Goal: Transaction & Acquisition: Book appointment/travel/reservation

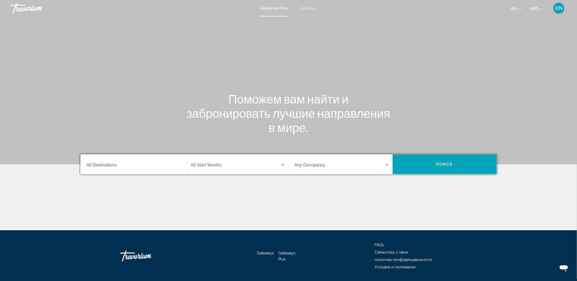
click at [308, 7] on span "Getaways" at bounding box center [308, 8] width 17 height 4
click at [104, 166] on input "Destination All Destinations" at bounding box center [133, 166] width 95 height 5
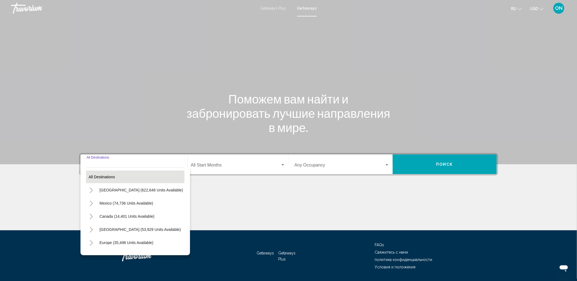
scroll to position [16, 0]
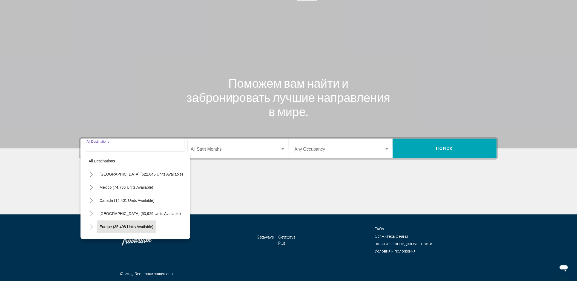
click at [118, 224] on span "Europe (35,498 units available)" at bounding box center [127, 226] width 54 height 4
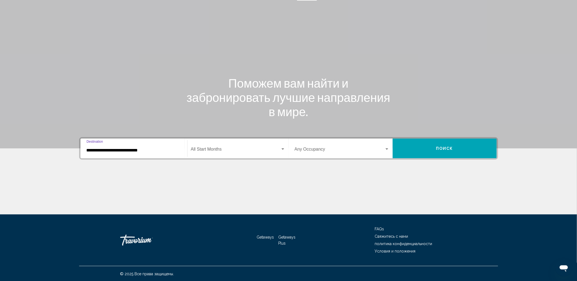
click at [135, 148] on input "**********" at bounding box center [133, 150] width 95 height 5
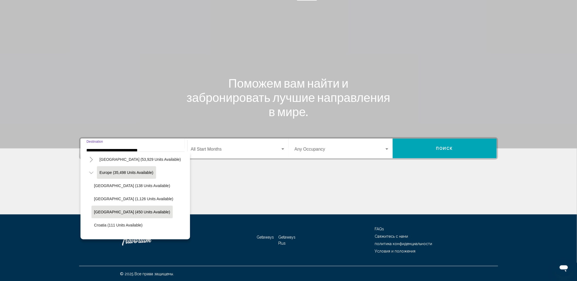
scroll to position [65, 0]
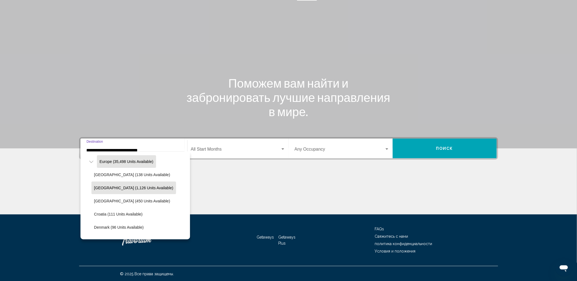
click at [112, 187] on span "[GEOGRAPHIC_DATA] (1,126 units available)" at bounding box center [133, 188] width 79 height 4
type input "**********"
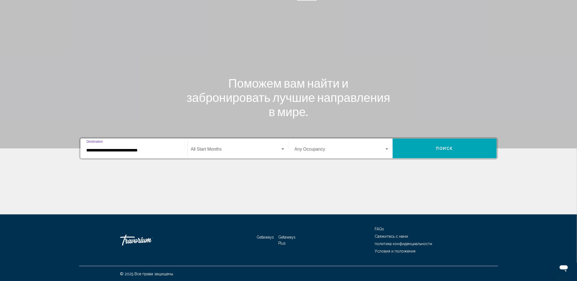
click at [216, 148] on span "Search widget" at bounding box center [235, 150] width 89 height 5
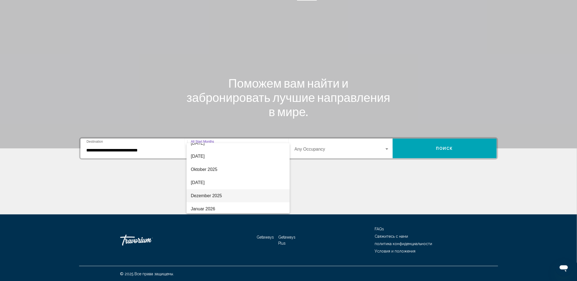
scroll to position [30, 0]
click at [203, 183] on span "Dezember 2025" at bounding box center [238, 184] width 94 height 13
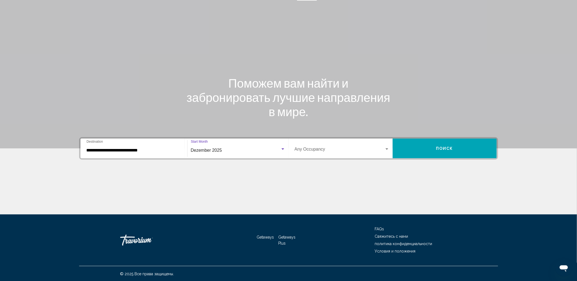
click at [317, 146] on div "Occupancy Any Occupancy" at bounding box center [341, 148] width 95 height 17
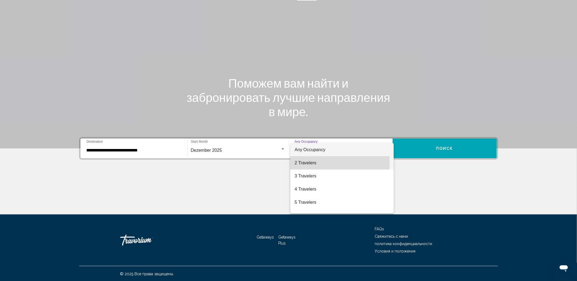
click at [310, 163] on span "2 Travelers" at bounding box center [341, 162] width 95 height 13
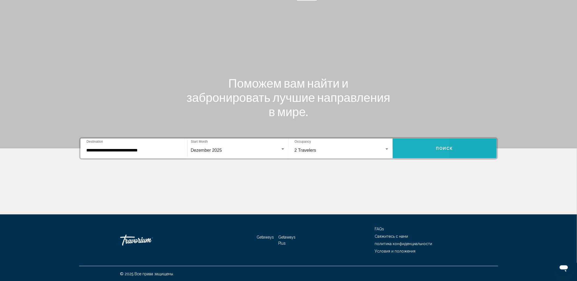
click at [403, 149] on button "Поиск" at bounding box center [444, 148] width 104 height 20
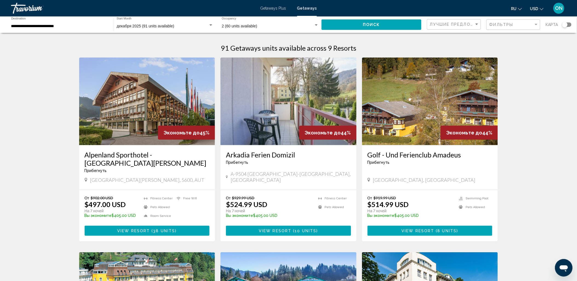
click at [270, 7] on span "Getaways Plus" at bounding box center [273, 8] width 26 height 4
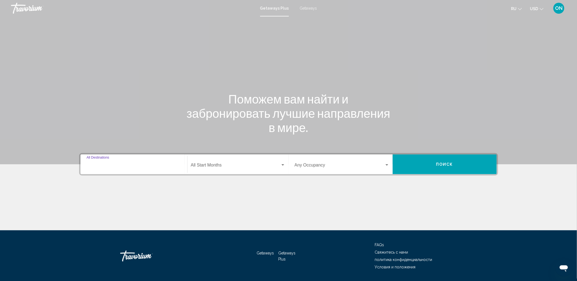
click at [119, 166] on input "Destination All Destinations" at bounding box center [133, 166] width 95 height 5
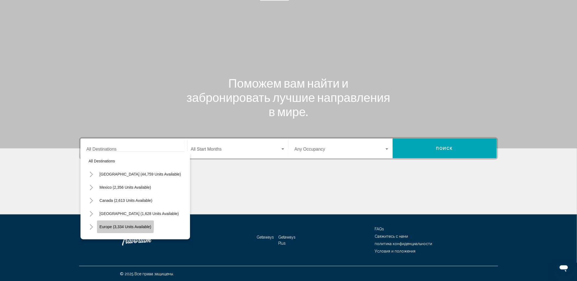
click at [113, 223] on button "Europe (3,334 units available)" at bounding box center [125, 226] width 57 height 13
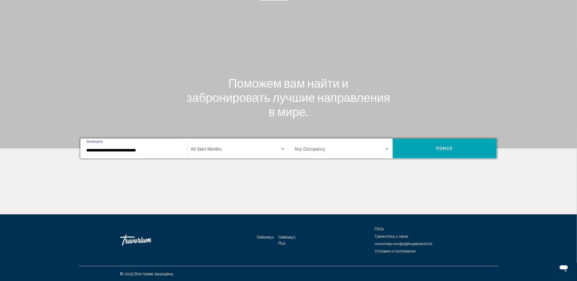
click at [128, 149] on input "**********" at bounding box center [133, 150] width 95 height 5
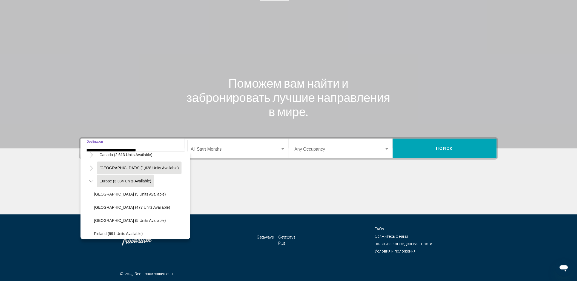
scroll to position [65, 0]
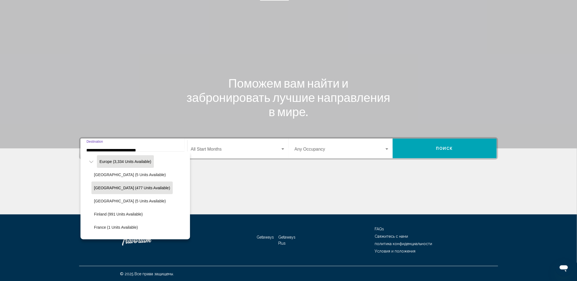
click at [108, 186] on span "[GEOGRAPHIC_DATA] (477 units available)" at bounding box center [132, 188] width 76 height 4
type input "**********"
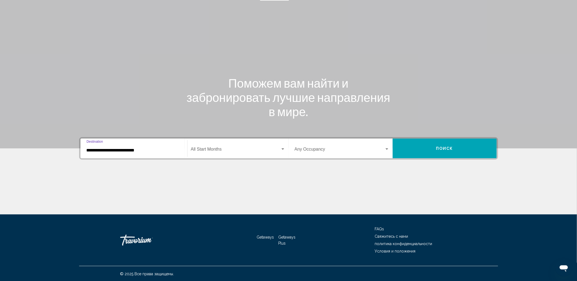
click at [203, 150] on span "Search widget" at bounding box center [235, 150] width 89 height 5
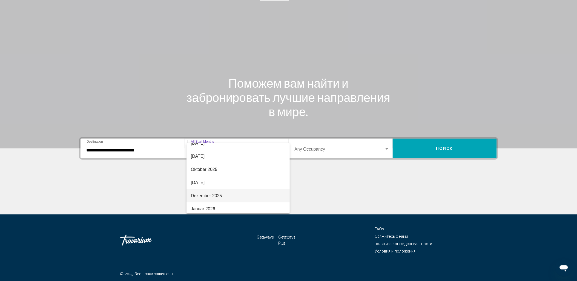
scroll to position [30, 0]
click at [207, 183] on span "Dezember 2025" at bounding box center [238, 184] width 94 height 13
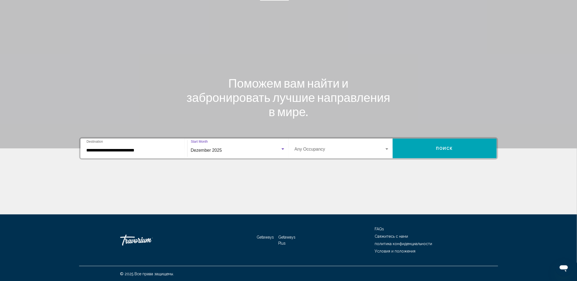
click at [330, 148] on span "Search widget" at bounding box center [339, 150] width 90 height 5
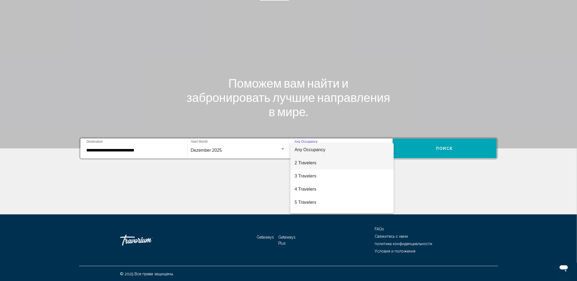
click at [308, 163] on span "2 Travelers" at bounding box center [341, 162] width 95 height 13
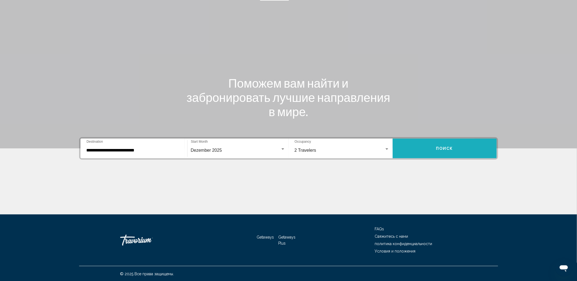
click at [417, 155] on button "Поиск" at bounding box center [444, 148] width 104 height 20
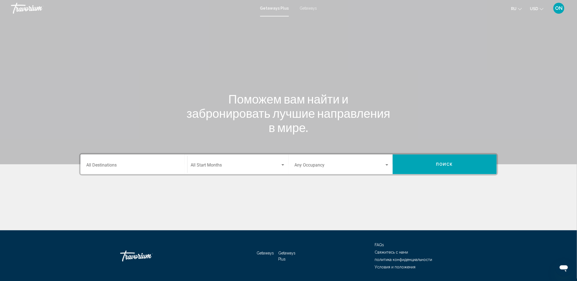
click at [107, 162] on div "Destination All Destinations" at bounding box center [133, 164] width 95 height 17
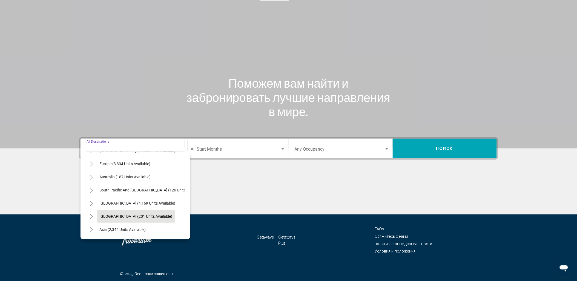
scroll to position [93, 0]
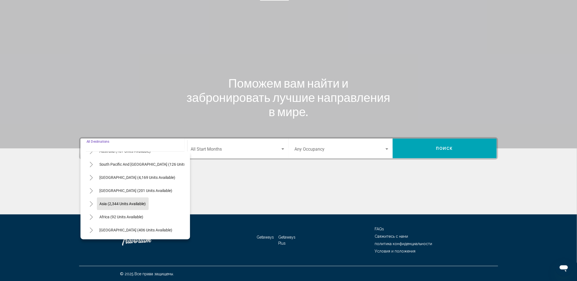
click at [111, 201] on span "Asia (2,344 units available)" at bounding box center [123, 203] width 46 height 4
type input "**********"
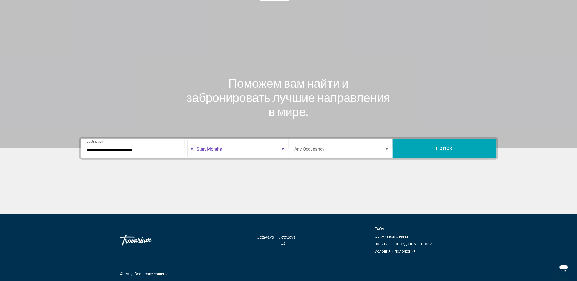
click at [220, 148] on span "Search widget" at bounding box center [235, 150] width 89 height 5
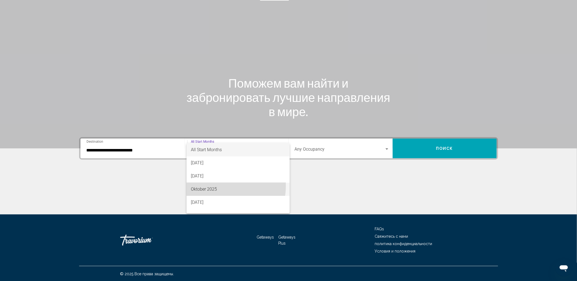
click at [207, 185] on span "Oktober 2025" at bounding box center [238, 189] width 94 height 13
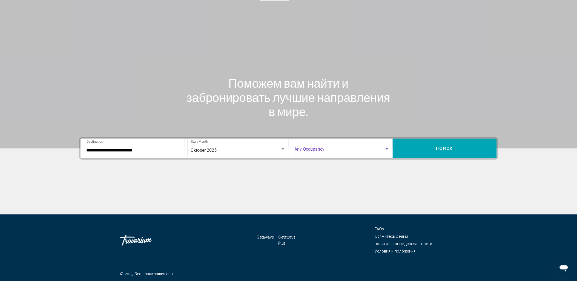
click at [330, 148] on span "Search widget" at bounding box center [339, 150] width 90 height 5
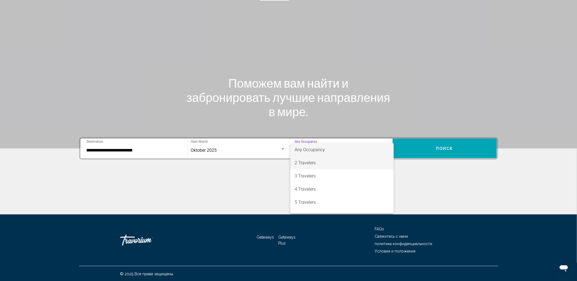
click at [312, 163] on span "2 Travelers" at bounding box center [341, 162] width 95 height 13
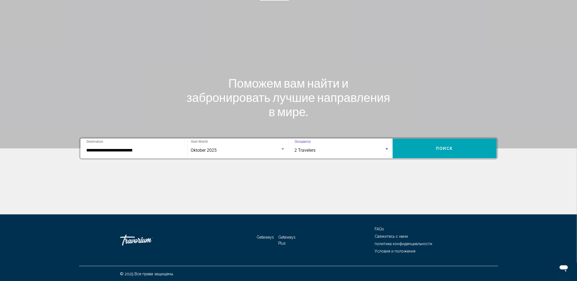
click at [435, 149] on button "Поиск" at bounding box center [444, 148] width 104 height 20
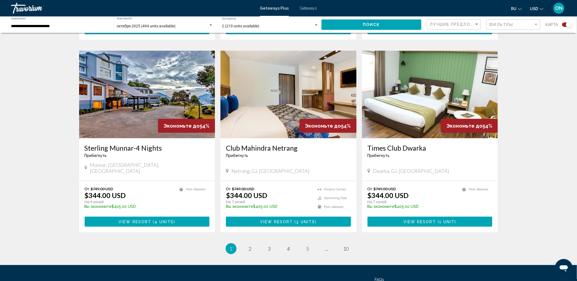
scroll to position [780, 0]
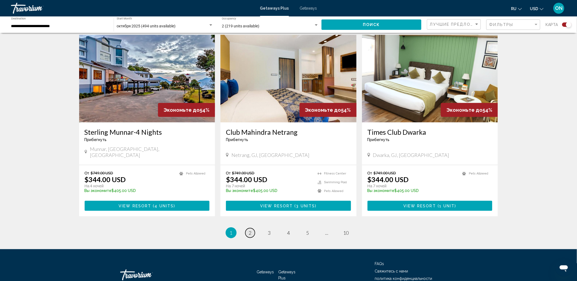
click at [252, 228] on link "page 2" at bounding box center [250, 233] width 10 height 10
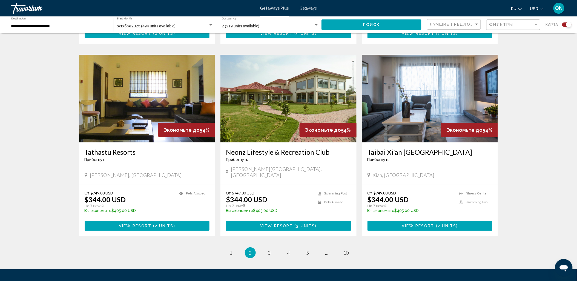
scroll to position [780, 0]
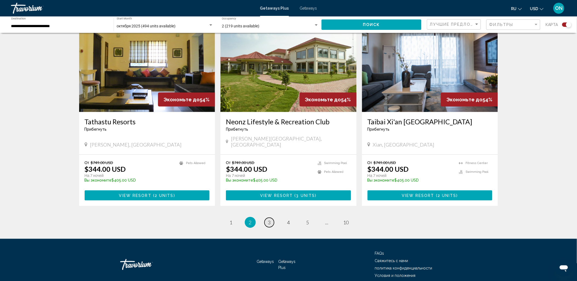
click at [267, 218] on link "page 3" at bounding box center [269, 223] width 10 height 10
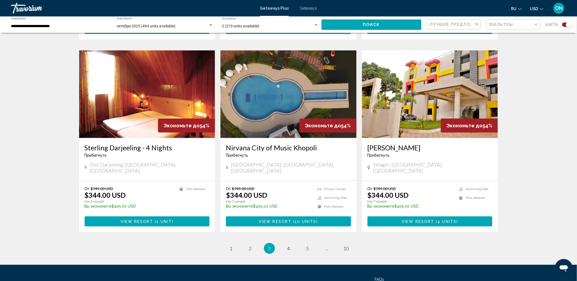
scroll to position [780, 0]
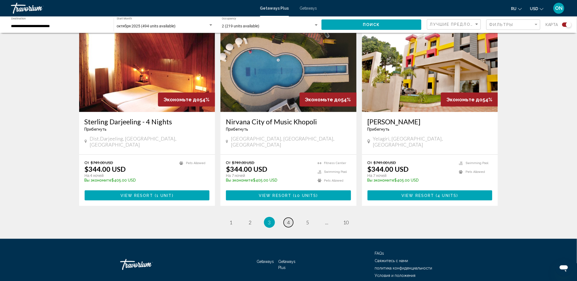
click at [288, 219] on span "4" at bounding box center [288, 222] width 3 height 6
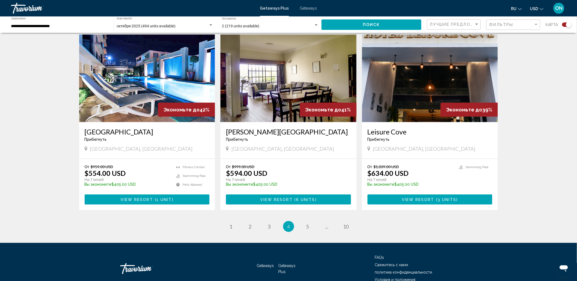
scroll to position [789, 0]
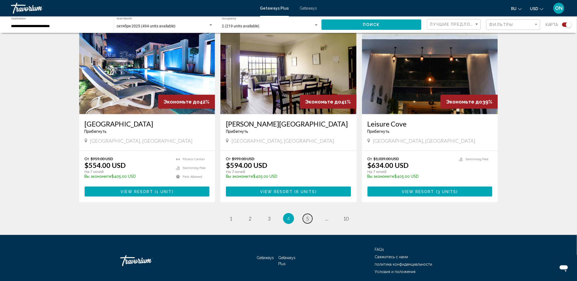
click at [308, 215] on span "5" at bounding box center [307, 218] width 3 height 6
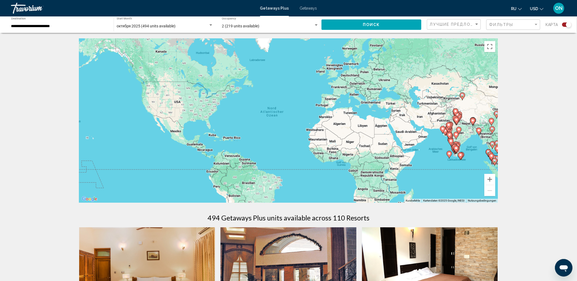
click at [448, 158] on gmp-advanced-marker "Main content" at bounding box center [448, 155] width 5 height 8
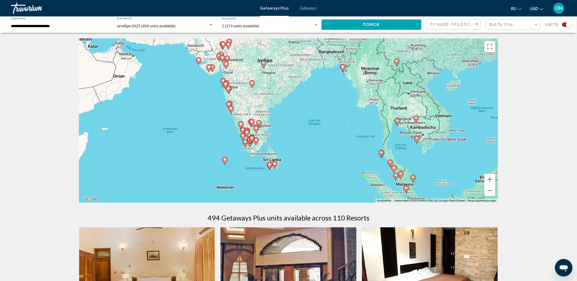
drag, startPoint x: 442, startPoint y: 103, endPoint x: 378, endPoint y: 149, distance: 78.1
click at [378, 149] on div "Um den Modus zum Ziehen mit der Tastatur zu aktivieren, drückst du Alt + Eingab…" at bounding box center [288, 120] width 419 height 164
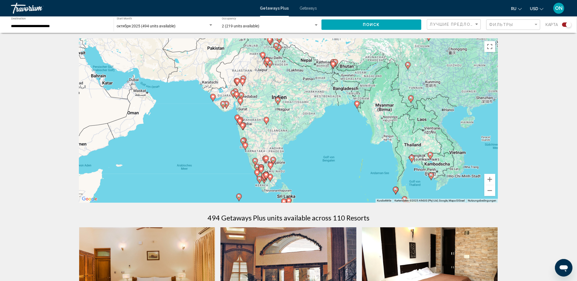
drag, startPoint x: 200, startPoint y: 79, endPoint x: 215, endPoint y: 117, distance: 41.2
click at [215, 117] on div "Um den Modus zum Ziehen mit der Tastatur zu aktivieren, drückst du Alt + Eingab…" at bounding box center [288, 120] width 419 height 164
click at [213, 97] on image "Main content" at bounding box center [212, 96] width 3 height 3
type input "**********"
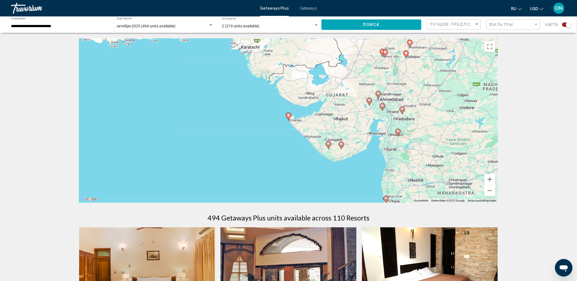
click at [290, 122] on div "Um von einem Element zum anderen zu gelangen, drückst du die Pfeiltasten entspr…" at bounding box center [288, 120] width 419 height 164
click at [289, 120] on gmp-advanced-marker "Main content" at bounding box center [288, 116] width 5 height 8
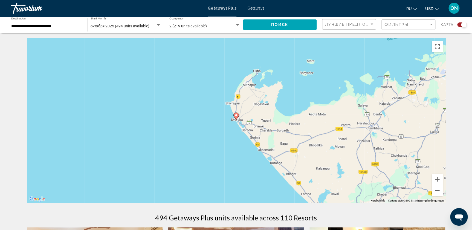
click at [234, 115] on icon "Main content" at bounding box center [235, 116] width 5 height 7
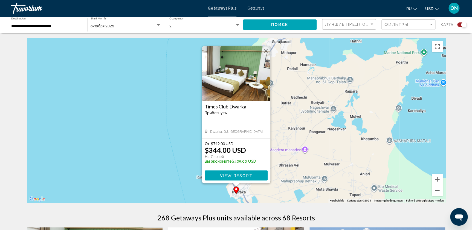
click at [244, 174] on span "View Resort" at bounding box center [236, 175] width 33 height 4
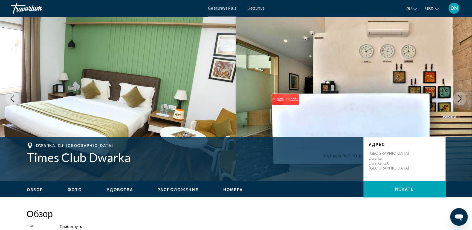
click at [461, 99] on icon "Next image" at bounding box center [460, 98] width 7 height 7
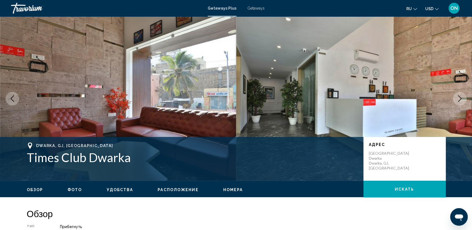
click at [461, 98] on icon "Next image" at bounding box center [460, 98] width 7 height 7
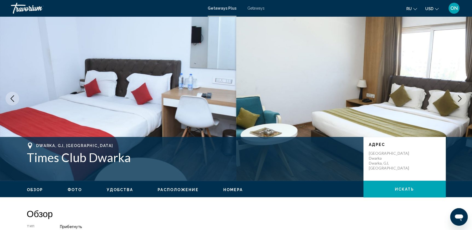
click at [461, 98] on icon "Next image" at bounding box center [460, 98] width 7 height 7
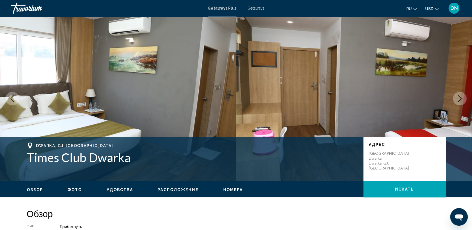
click at [461, 98] on icon "Next image" at bounding box center [460, 98] width 7 height 7
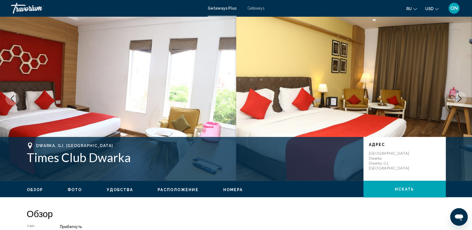
click at [461, 98] on icon "Next image" at bounding box center [460, 98] width 7 height 7
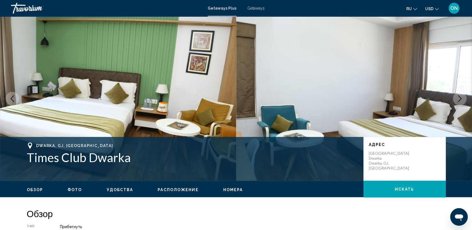
click at [461, 98] on icon "Next image" at bounding box center [460, 98] width 7 height 7
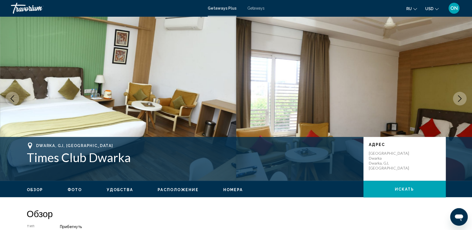
click at [461, 98] on icon "Next image" at bounding box center [460, 98] width 7 height 7
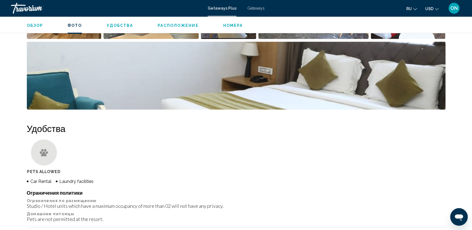
scroll to position [249, 0]
